Goal: Transaction & Acquisition: Download file/media

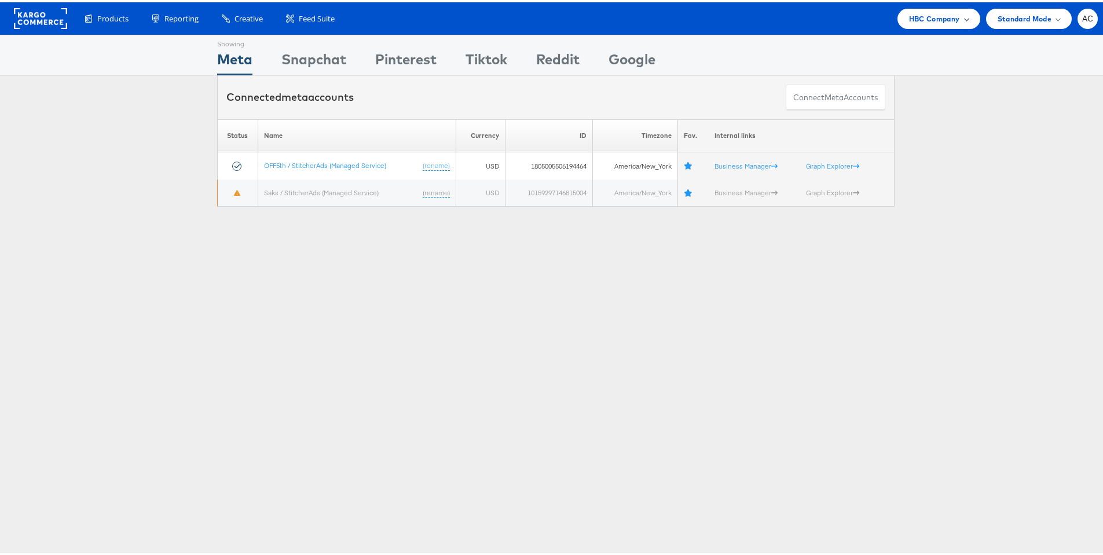
click at [955, 22] on div "HBC Company" at bounding box center [938, 16] width 83 height 20
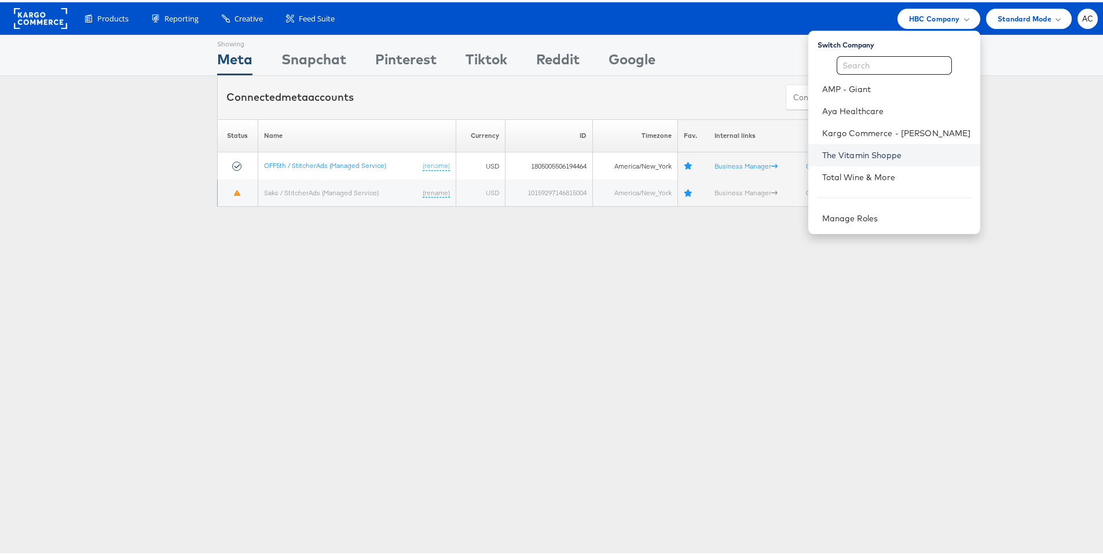
click at [833, 157] on link "The Vitamin Shoppe" at bounding box center [896, 153] width 149 height 12
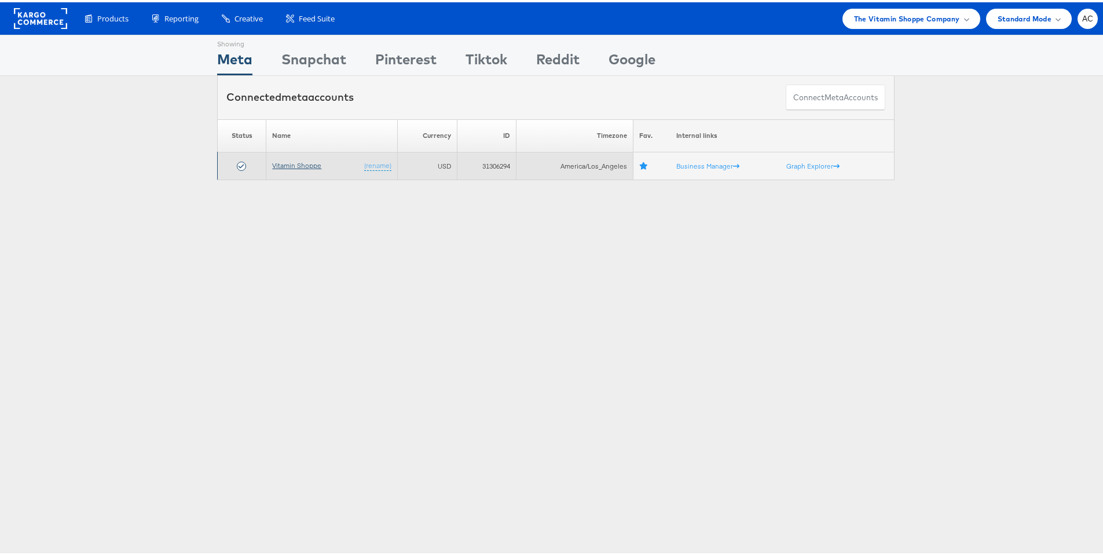
click at [305, 163] on link "Vitamin Shoppe" at bounding box center [296, 163] width 49 height 9
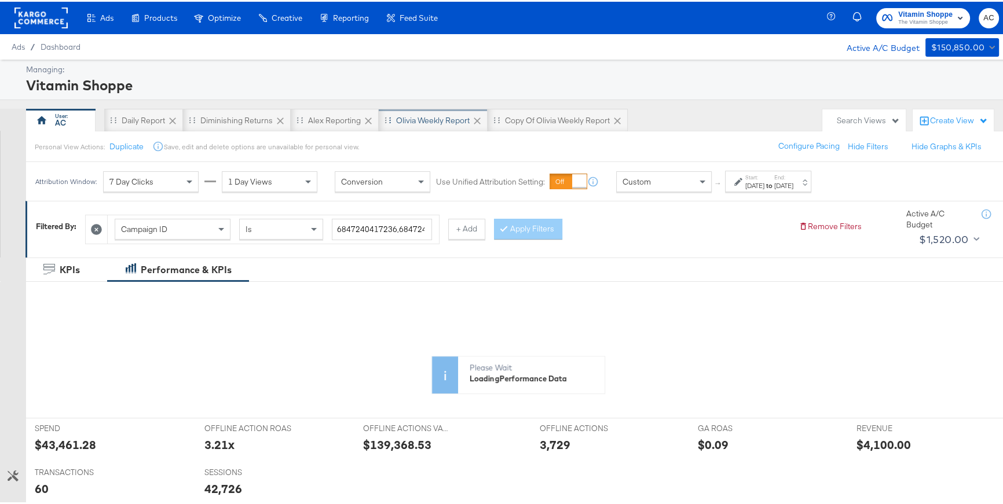
click at [409, 120] on div "Olivia Weekly Report" at bounding box center [433, 118] width 74 height 11
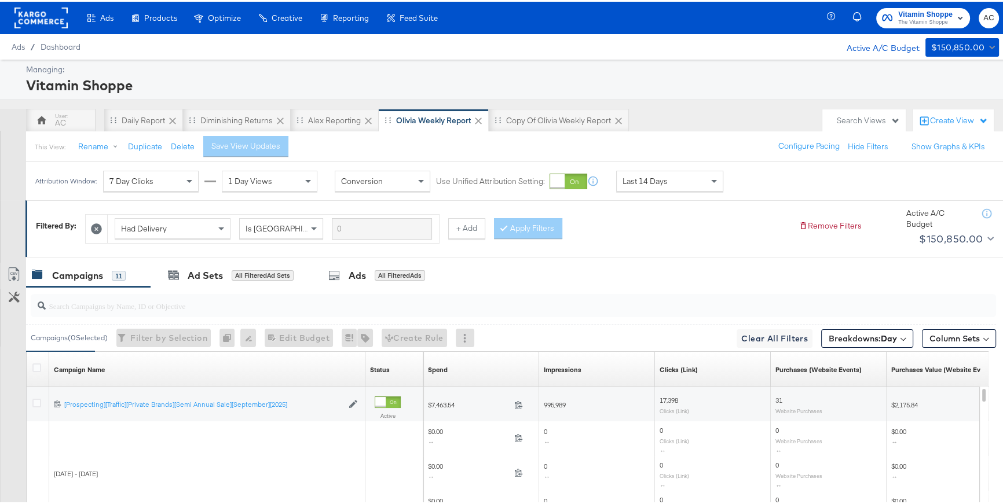
click at [582, 181] on div at bounding box center [568, 180] width 38 height 16
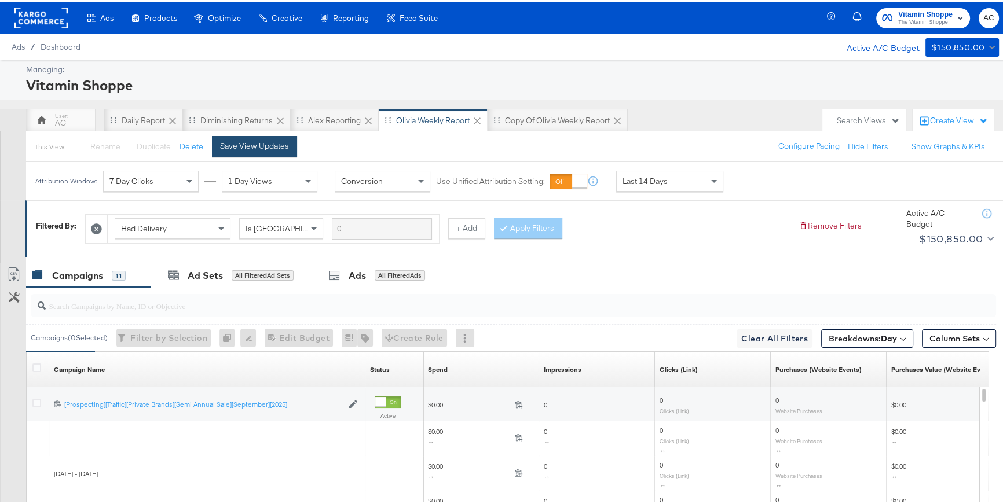
click at [222, 148] on div "Save View Updates" at bounding box center [254, 144] width 69 height 11
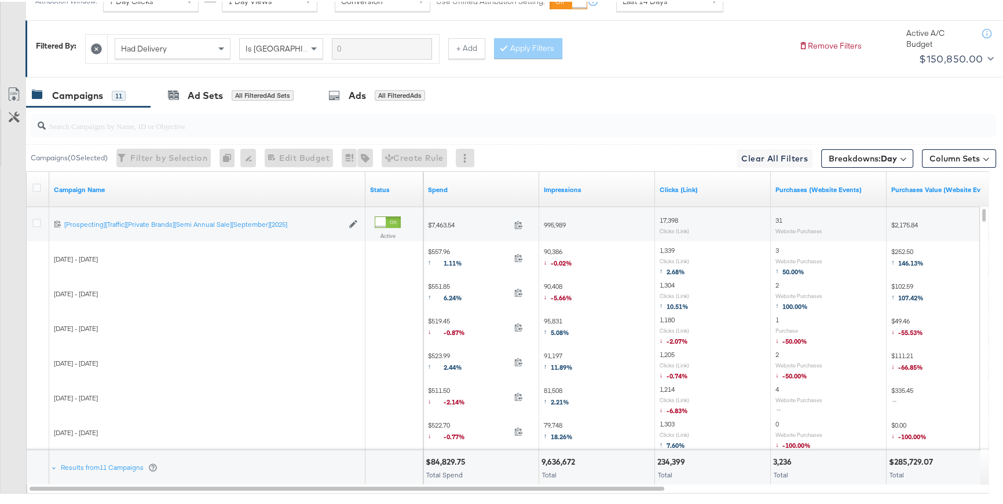
scroll to position [222, 0]
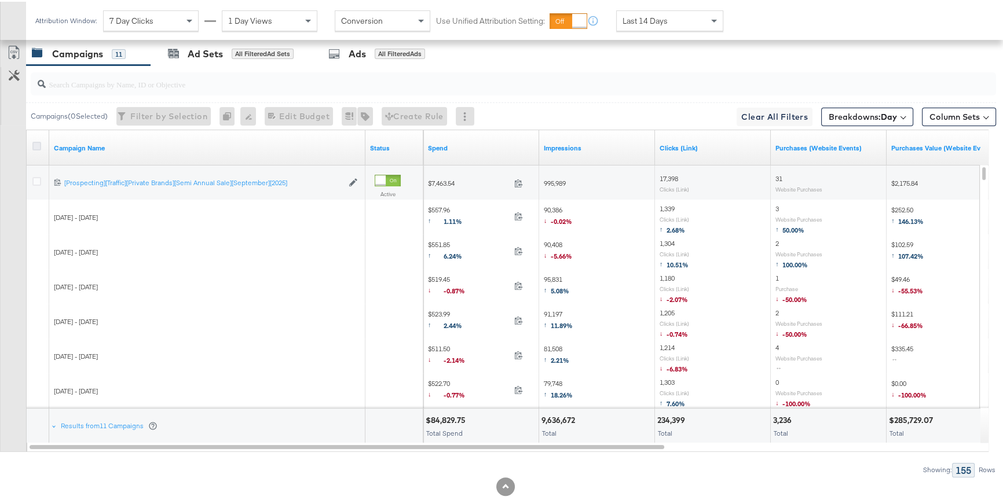
click at [38, 143] on icon at bounding box center [36, 144] width 9 height 9
click at [0, 0] on input "checkbox" at bounding box center [0, 0] width 0 height 0
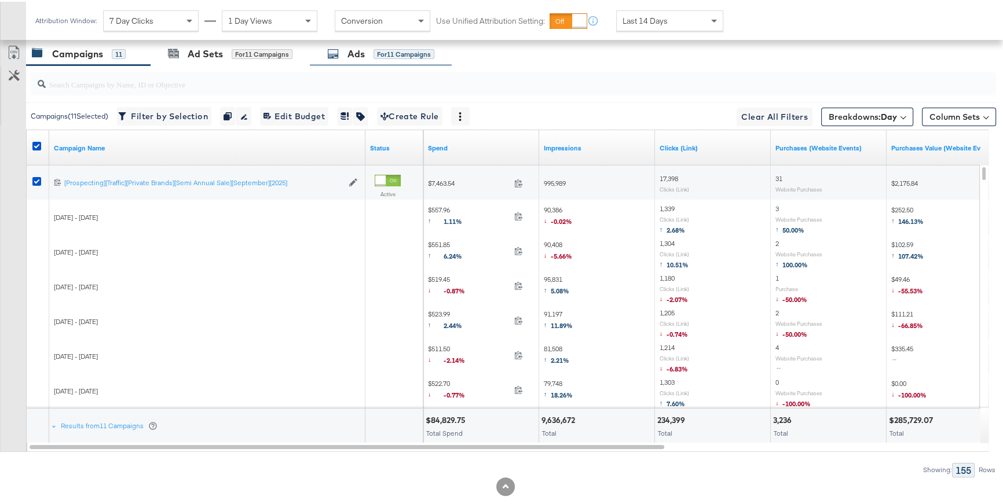
click at [345, 52] on div "Ads for 11 Campaigns" at bounding box center [380, 52] width 107 height 13
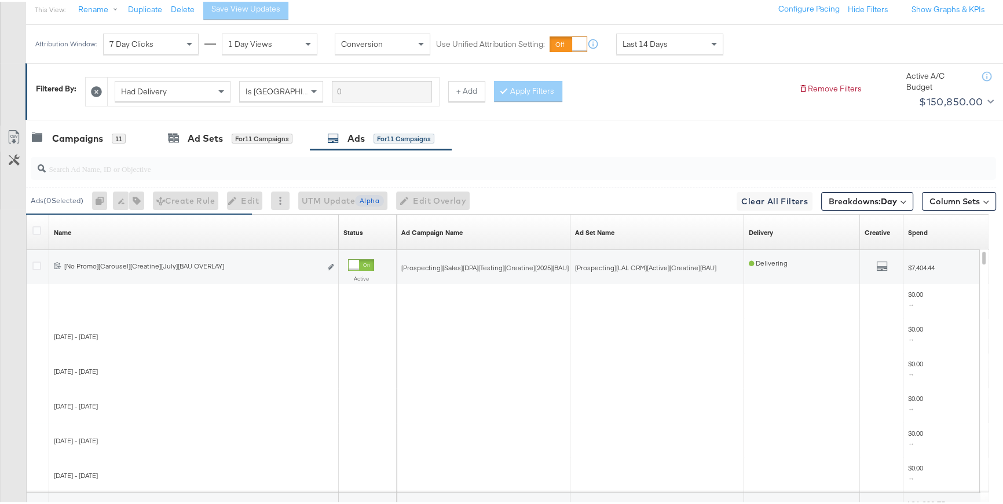
scroll to position [156, 0]
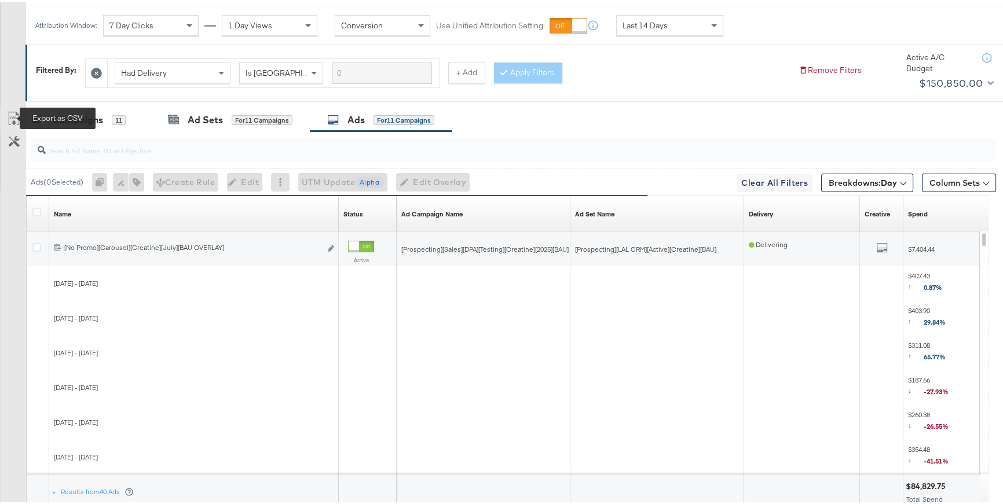
click at [12, 118] on icon at bounding box center [14, 117] width 14 height 14
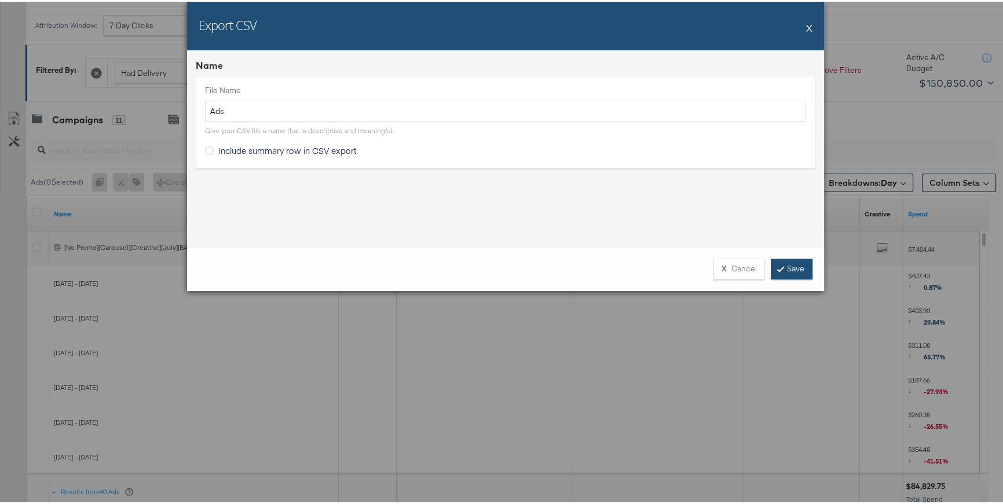
click at [779, 269] on icon at bounding box center [780, 266] width 3 height 7
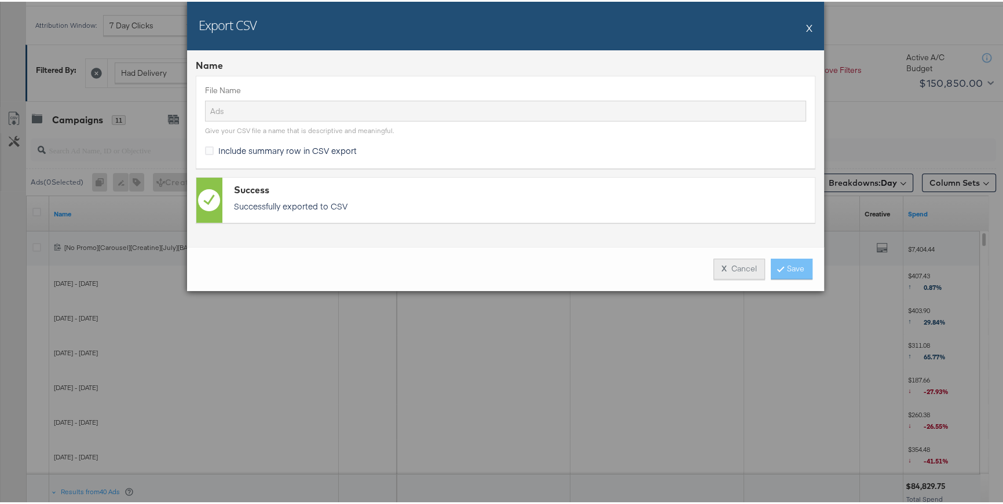
click at [737, 272] on button "X Cancel" at bounding box center [739, 267] width 52 height 21
